Goal: Information Seeking & Learning: Learn about a topic

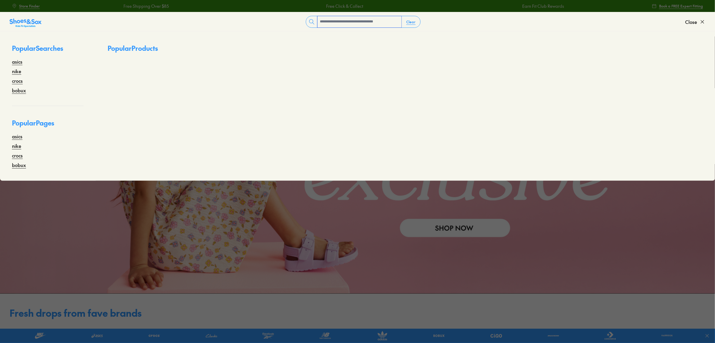
click at [348, 21] on input "text" at bounding box center [359, 21] width 84 height 11
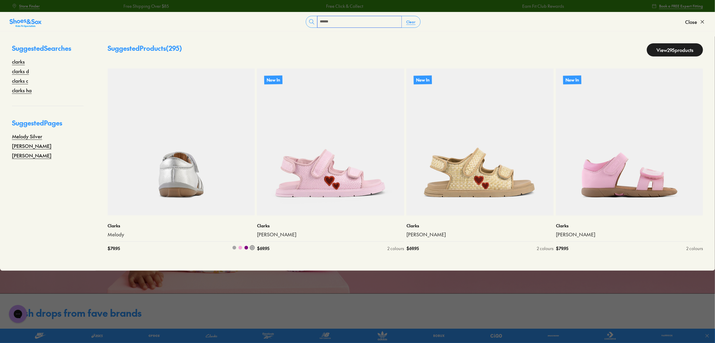
scroll to position [75, 0]
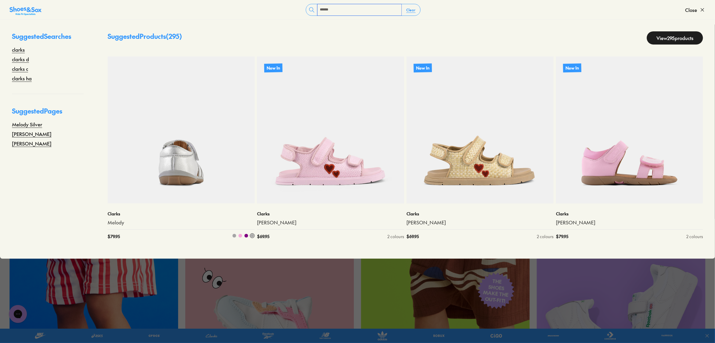
type input "******"
click at [177, 157] on img at bounding box center [181, 129] width 147 height 147
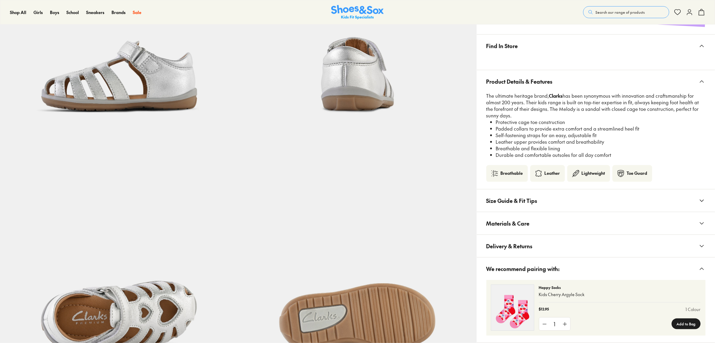
select select "*"
click at [505, 204] on span "Size Guide & Fit Tips" at bounding box center [511, 201] width 51 height 18
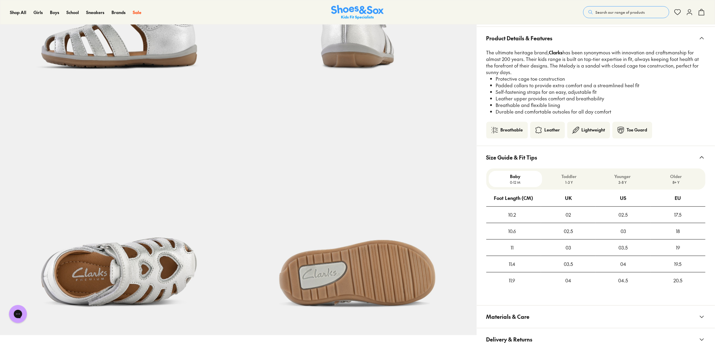
scroll to position [485, 0]
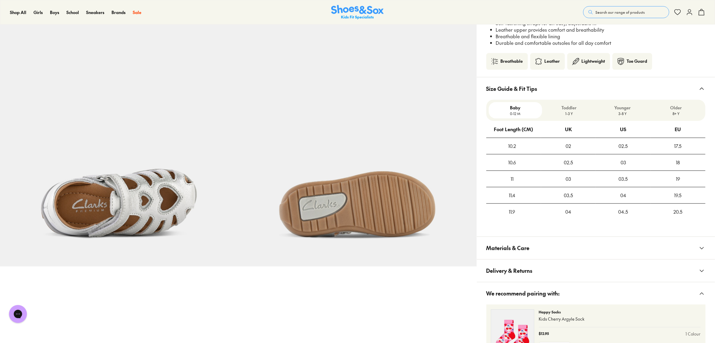
click at [504, 249] on span "Materials & Care" at bounding box center [507, 248] width 43 height 18
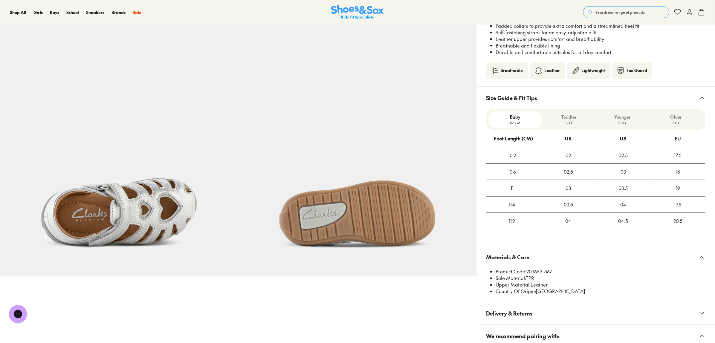
scroll to position [373, 0]
